Goal: Information Seeking & Learning: Learn about a topic

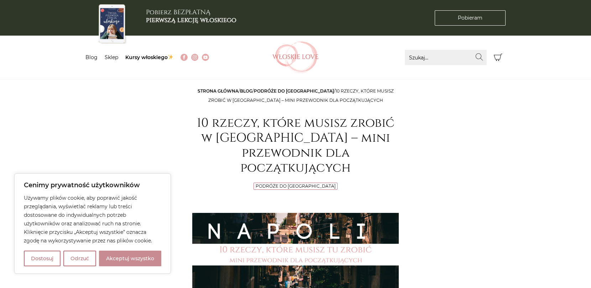
click at [143, 259] on button "Akceptuj wszystko" at bounding box center [130, 259] width 62 height 16
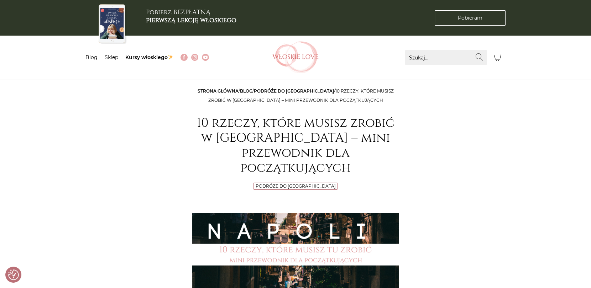
checkbox input "true"
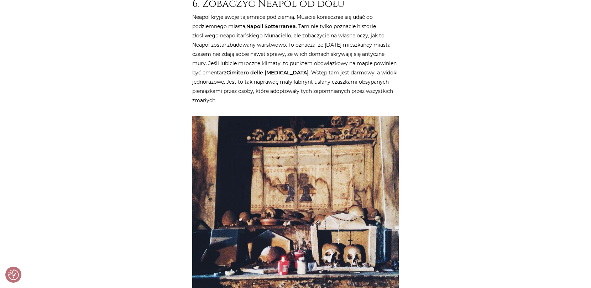
scroll to position [2030, 0]
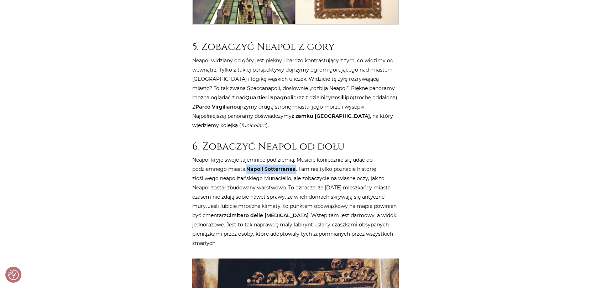
drag, startPoint x: 296, startPoint y: 104, endPoint x: 249, endPoint y: 103, distance: 47.0
click at [249, 155] on p "Neapol kryje swoje tajemnice pod ziemią. Musicie koniecznie się udać do podziem…" at bounding box center [295, 201] width 207 height 93
copy strong "Napoli Sotterranea"
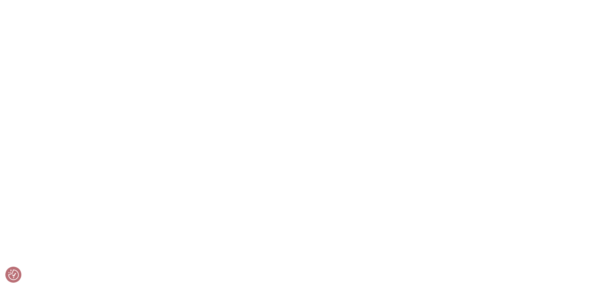
scroll to position [3765, 0]
